Goal: Task Accomplishment & Management: Use online tool/utility

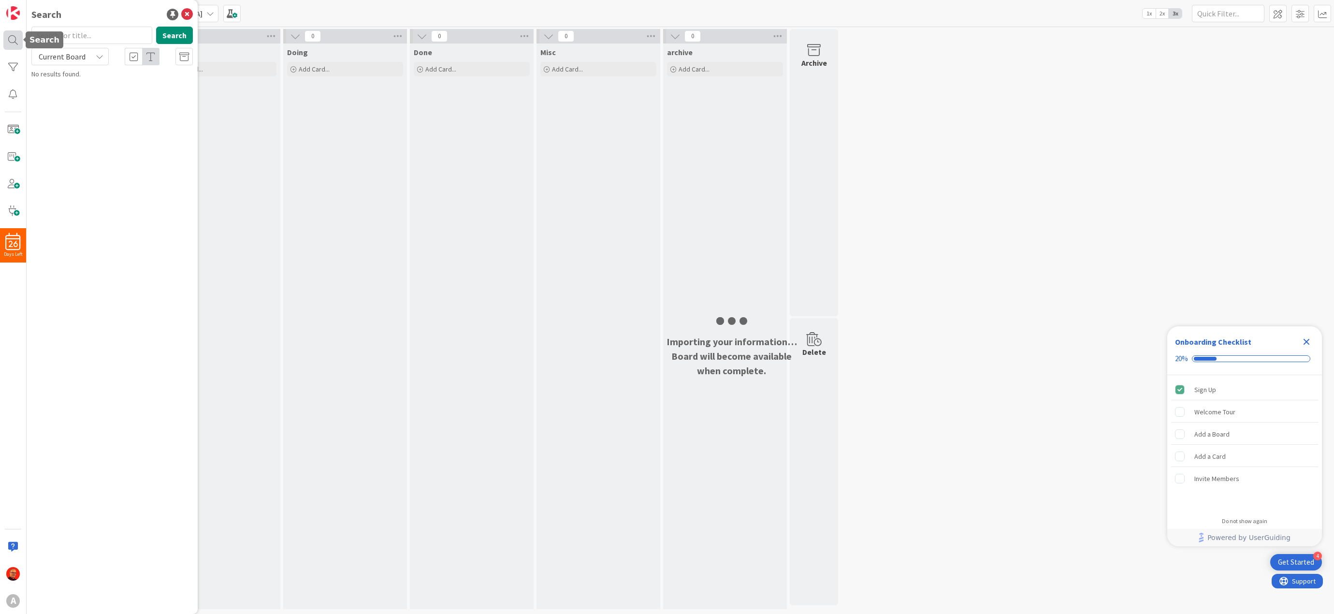
click at [11, 39] on div at bounding box center [12, 39] width 19 height 19
click at [9, 63] on div at bounding box center [12, 66] width 19 height 19
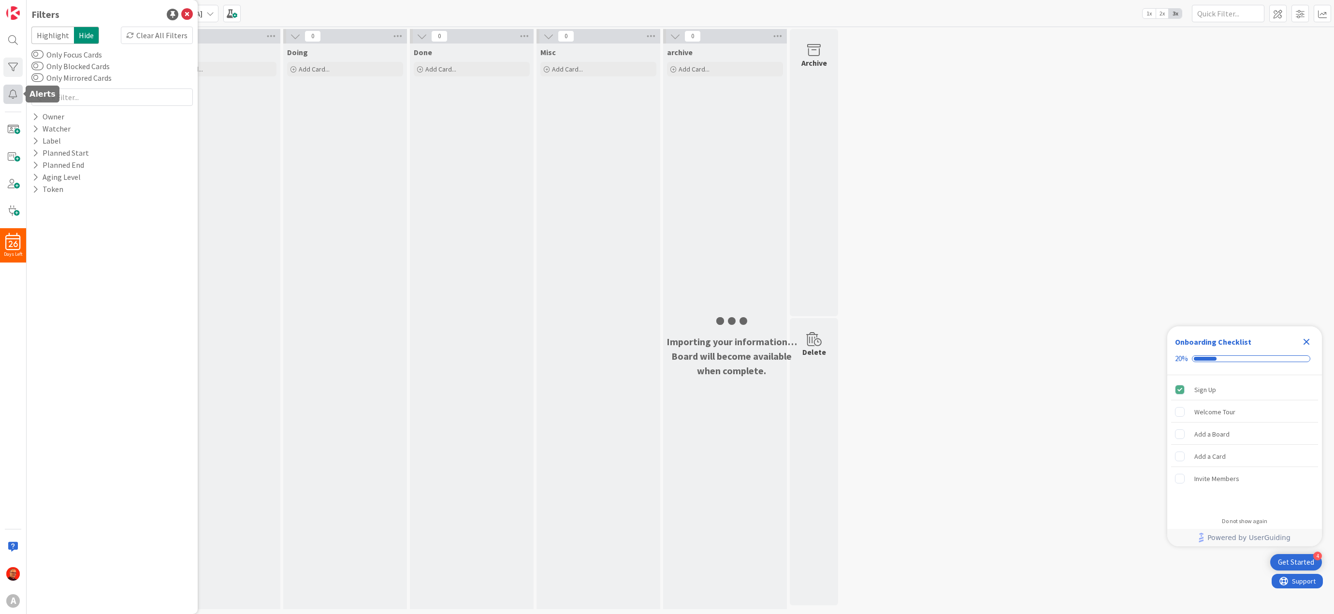
click at [11, 90] on div at bounding box center [12, 94] width 19 height 19
click at [11, 41] on div at bounding box center [12, 39] width 19 height 19
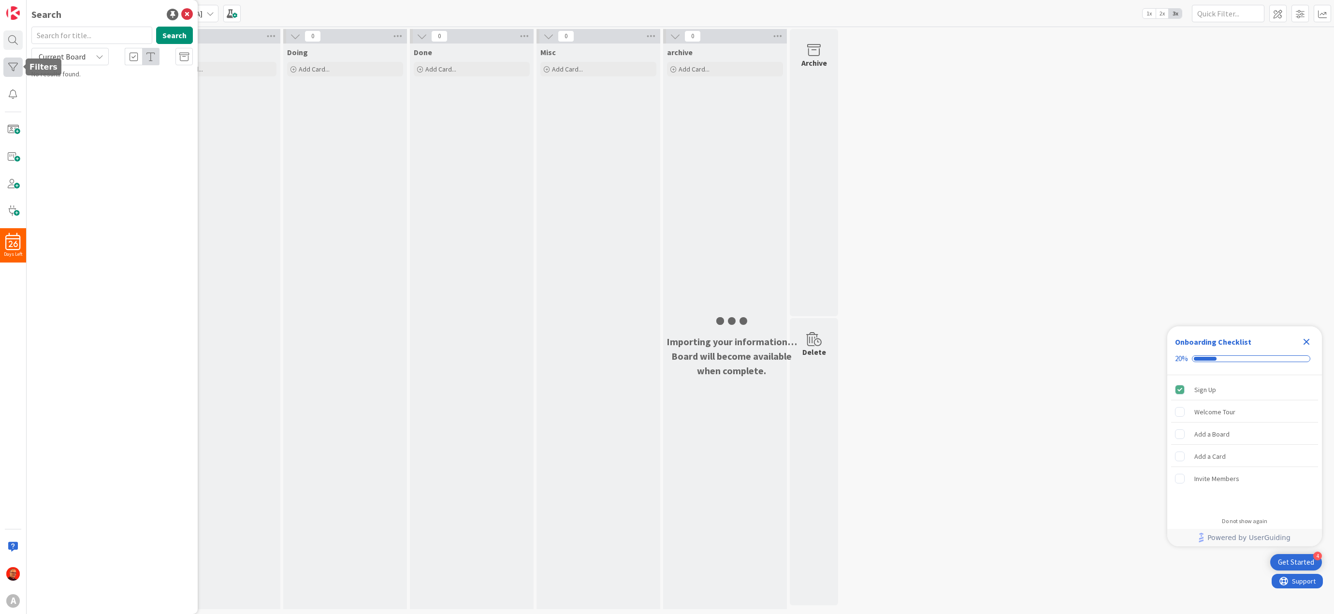
click at [11, 63] on div at bounding box center [12, 66] width 19 height 19
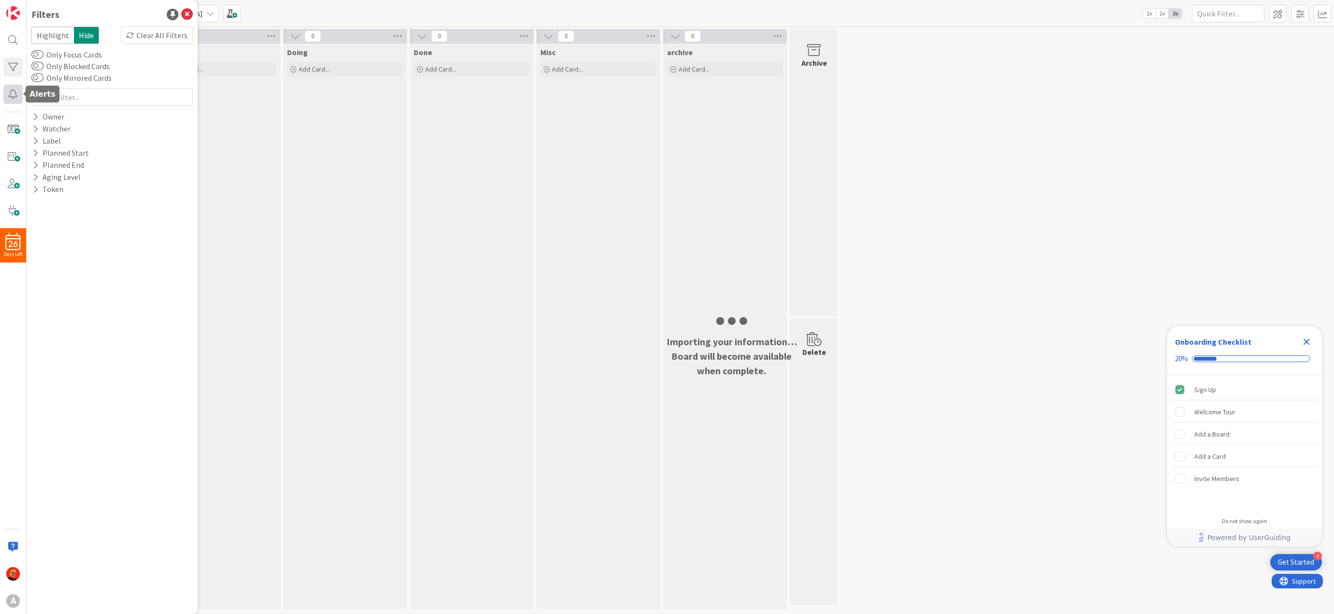
click at [10, 93] on div at bounding box center [12, 94] width 19 height 19
click at [10, 130] on span at bounding box center [12, 129] width 19 height 19
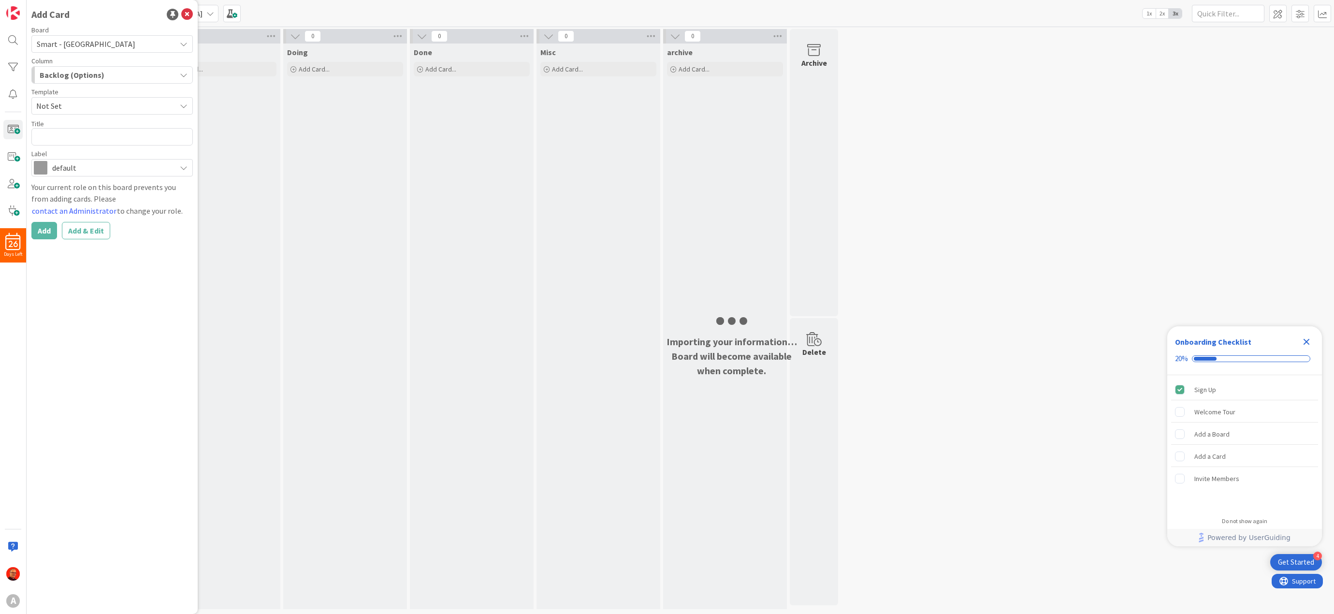
click at [977, 152] on div "0 Backlog (Options) Add Card... 0 Next Add Card... 0 Doing Add Card... 0 Done A…" at bounding box center [680, 321] width 1303 height 585
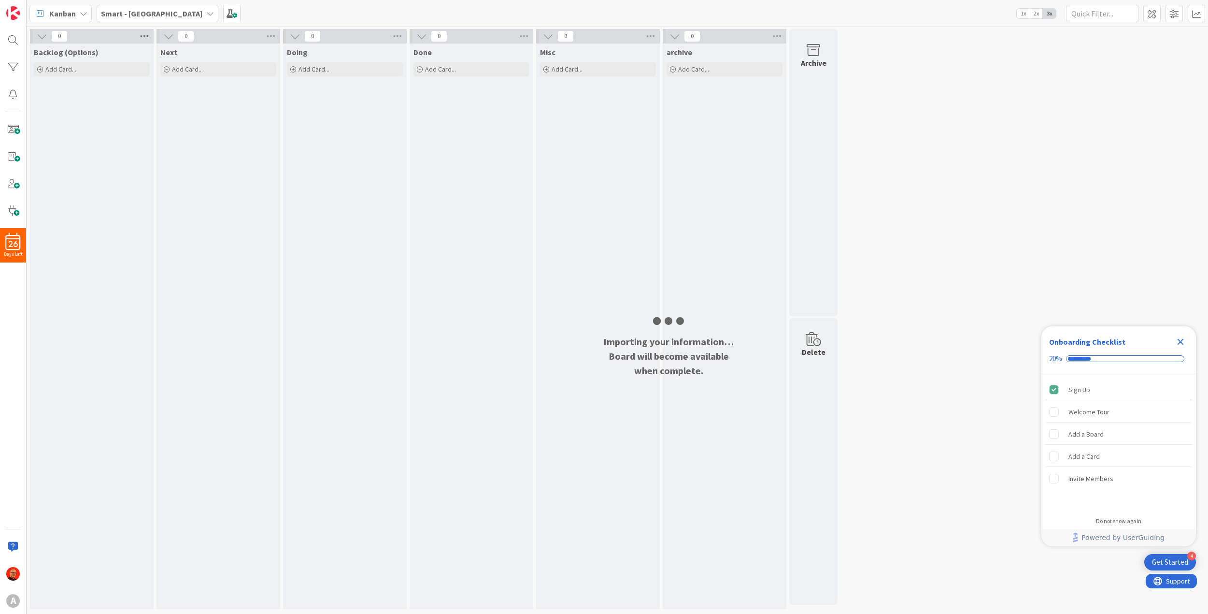
click at [146, 35] on icon at bounding box center [144, 36] width 13 height 14
click at [68, 128] on div "Backlog (Options) Add Card..." at bounding box center [92, 325] width 124 height 565
drag, startPoint x: 73, startPoint y: 122, endPoint x: 47, endPoint y: 119, distance: 26.3
click at [47, 119] on div "Backlog (Options) Add Card..." at bounding box center [92, 325] width 124 height 565
click at [1182, 344] on icon "Close Checklist" at bounding box center [1181, 342] width 6 height 6
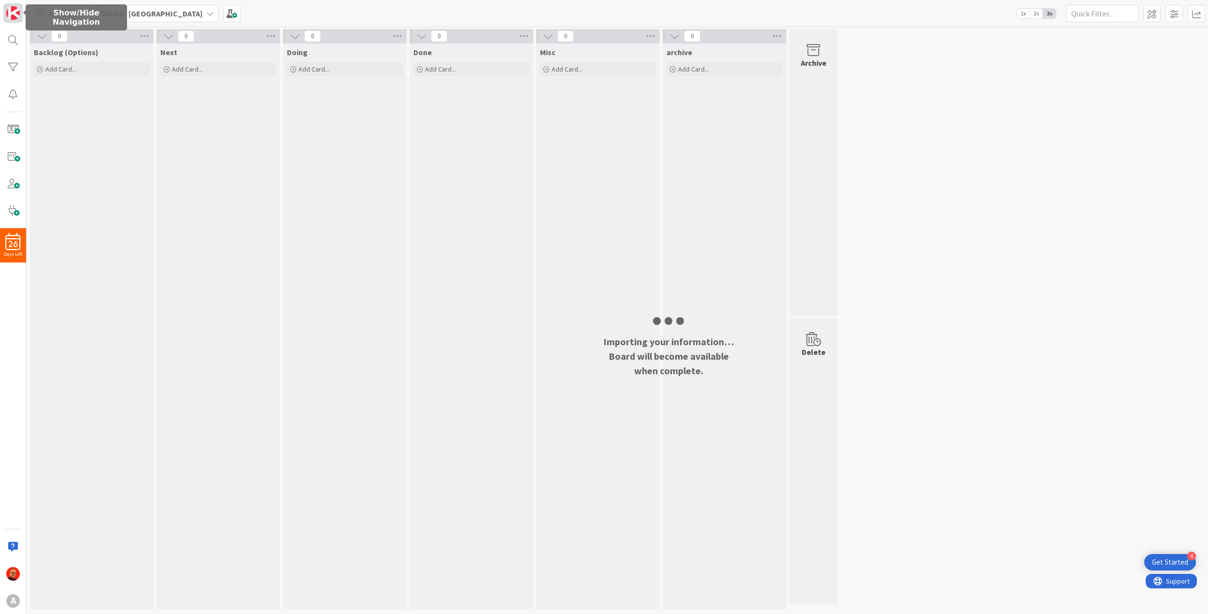
click at [13, 16] on img at bounding box center [13, 13] width 14 height 14
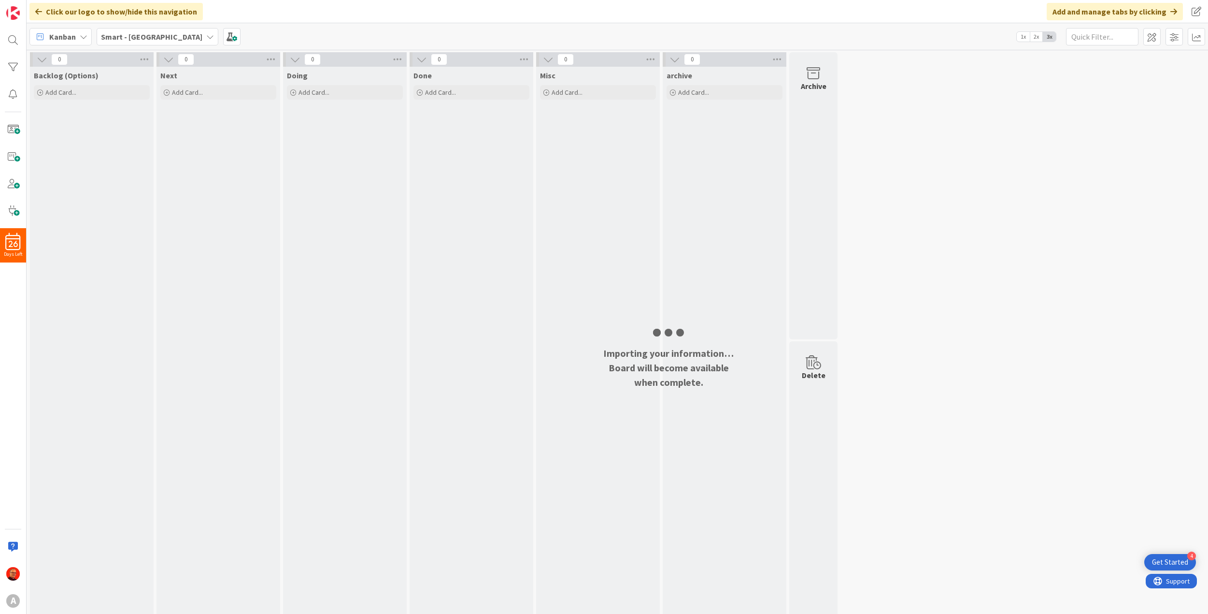
click at [39, 10] on icon at bounding box center [38, 12] width 7 height 8
click at [83, 34] on icon at bounding box center [84, 37] width 8 height 8
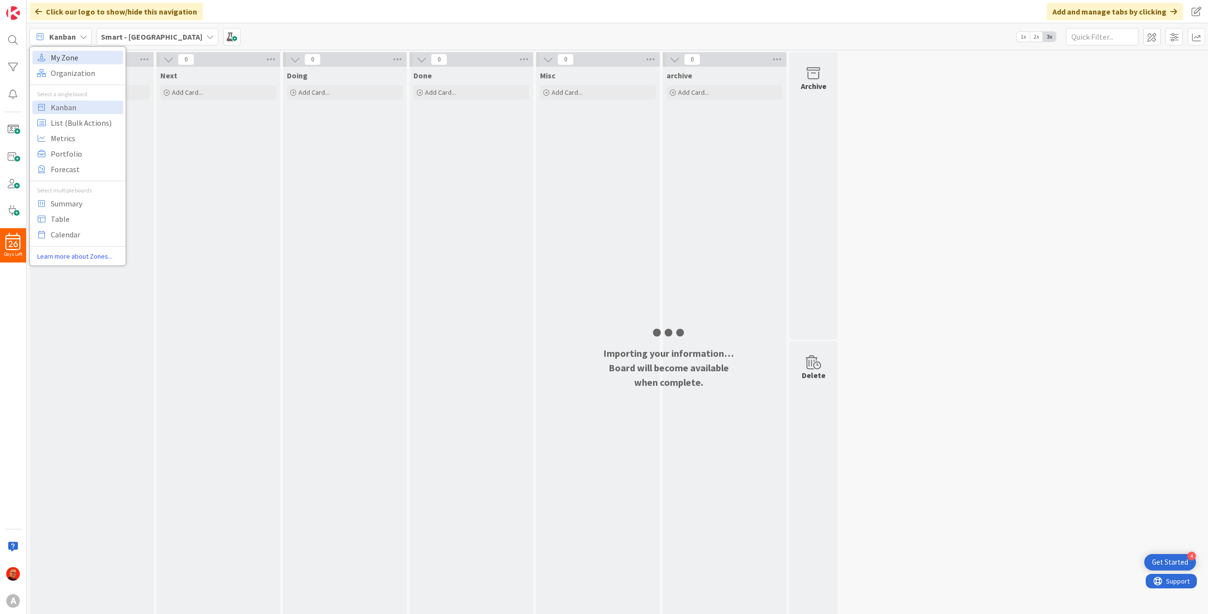
click at [71, 59] on span "My Zone" at bounding box center [86, 57] width 70 height 14
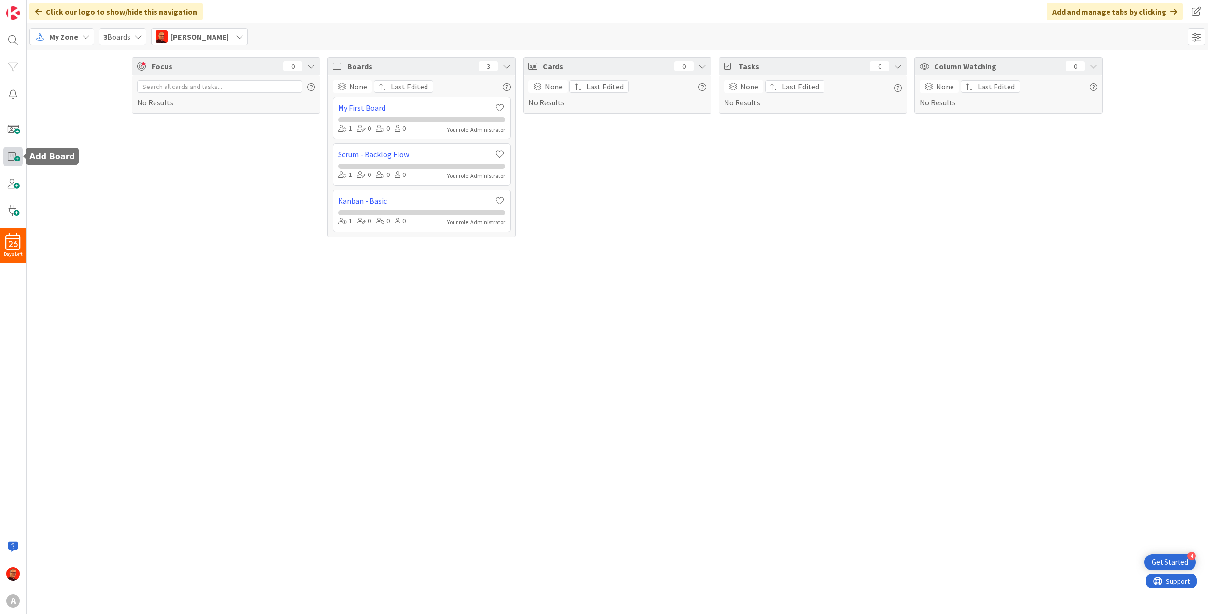
click at [11, 157] on span at bounding box center [12, 156] width 19 height 19
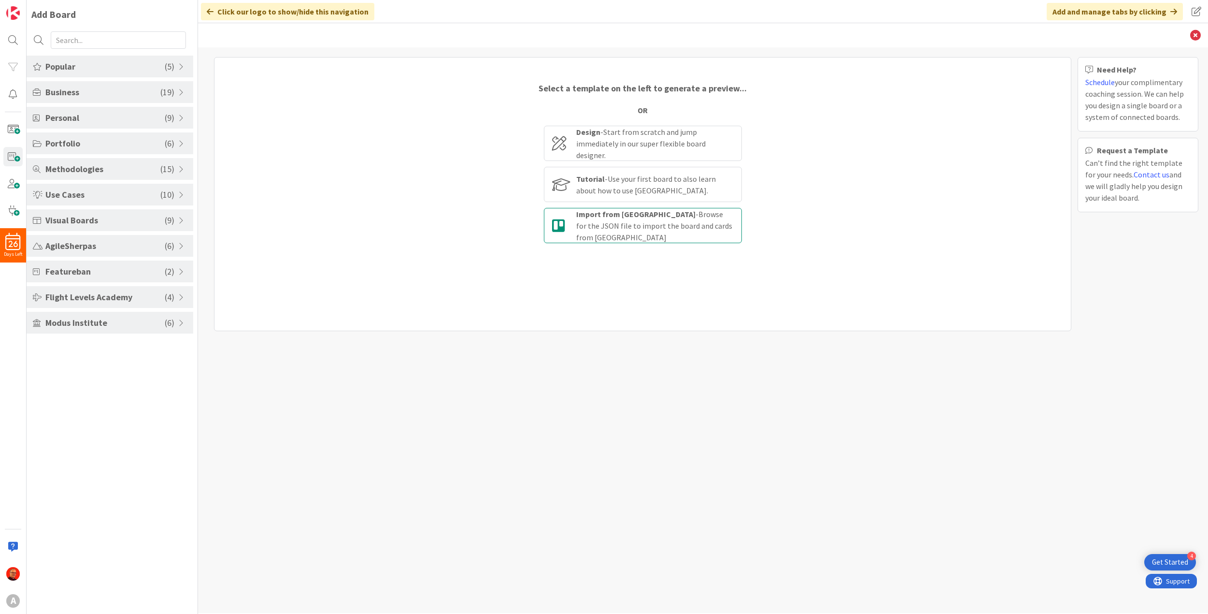
click at [604, 226] on div "Import from Trello - Browse for the JSON file to import the board and cards fro…" at bounding box center [655, 225] width 158 height 35
click at [0, 0] on input "Import from Trello - Browse for the JSON file to import the board and cards fro…" at bounding box center [0, 0] width 0 height 0
